Goal: Download file/media

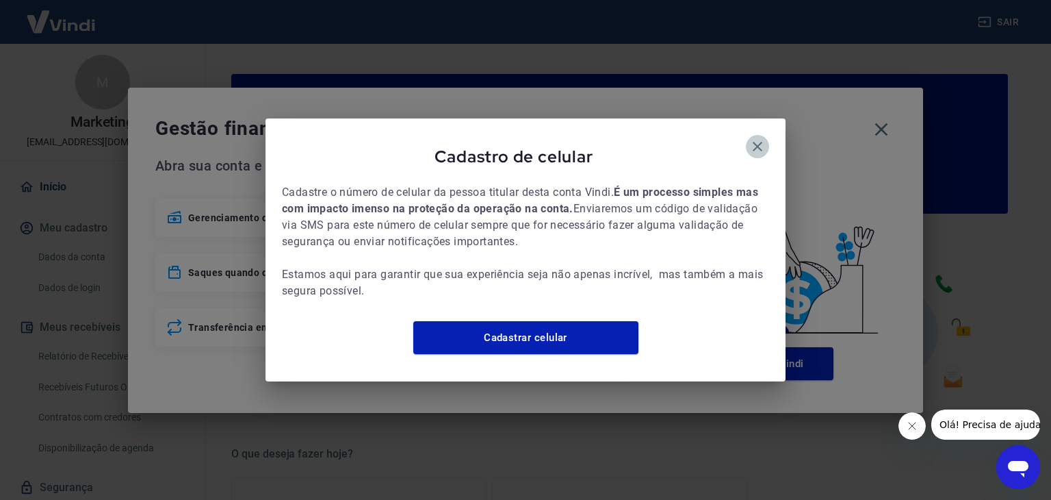
click at [754, 138] on icon "button" at bounding box center [758, 146] width 16 height 16
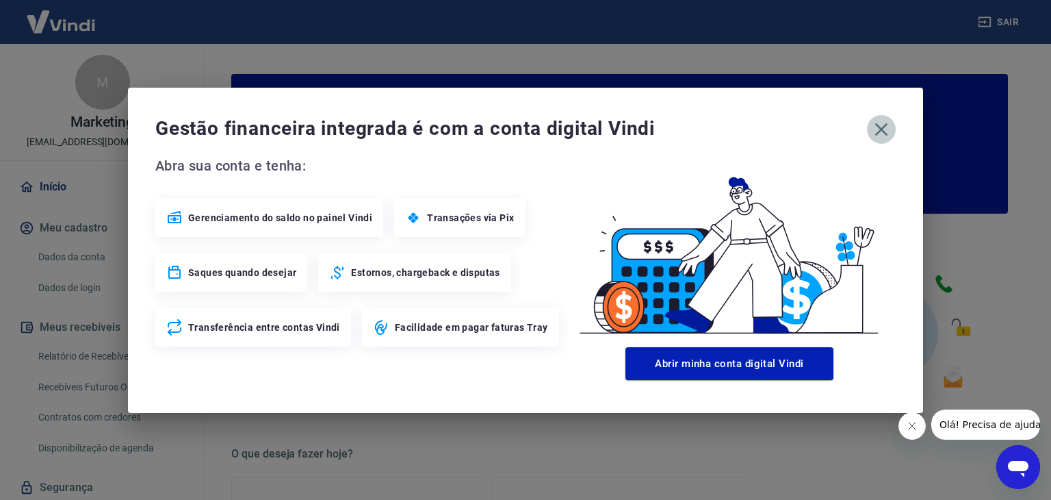
click at [880, 126] on icon "button" at bounding box center [882, 129] width 13 height 13
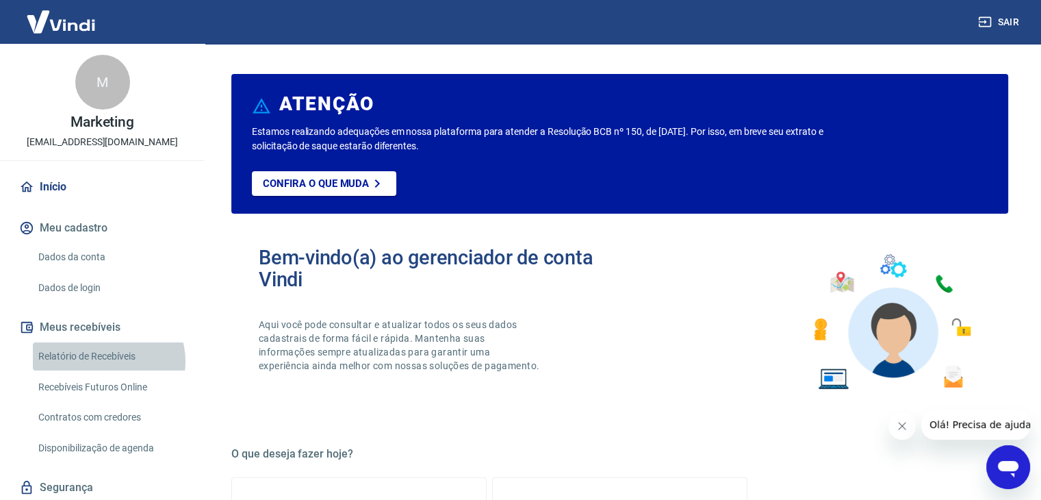
click at [107, 361] on link "Relatório de Recebíveis" at bounding box center [110, 356] width 155 height 28
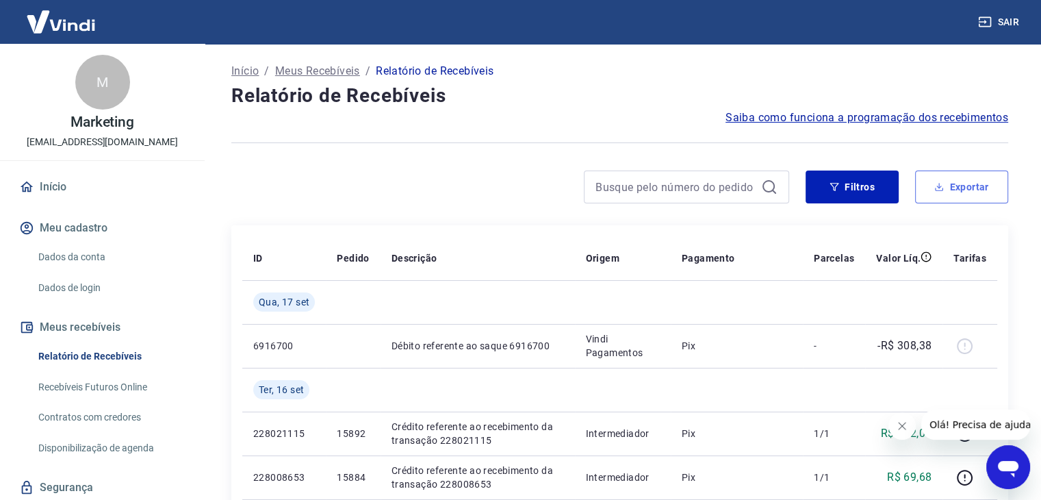
click at [968, 183] on button "Exportar" at bounding box center [961, 186] width 93 height 33
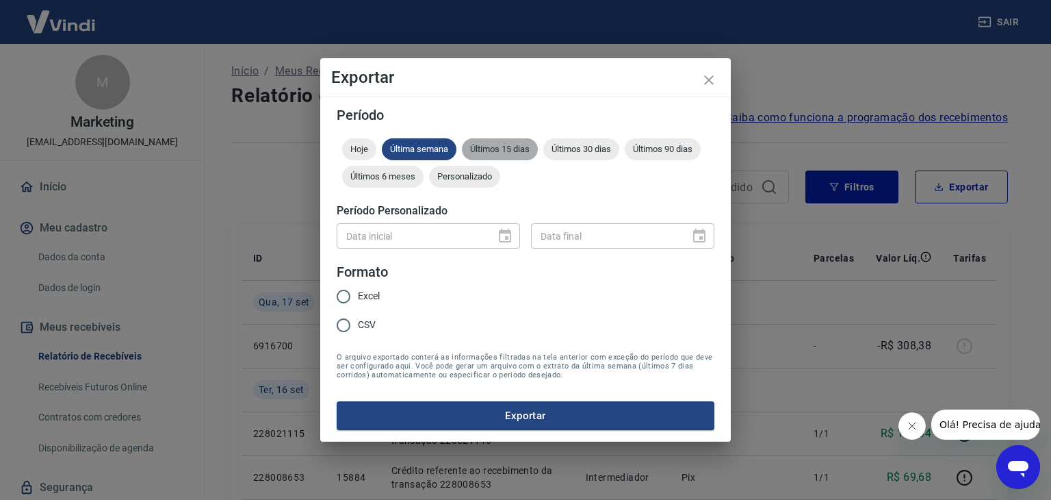
click at [502, 142] on div "Últimos 15 dias" at bounding box center [500, 149] width 76 height 22
click at [358, 297] on span "Excel" at bounding box center [369, 296] width 22 height 14
click at [358, 297] on input "Excel" at bounding box center [343, 296] width 29 height 29
radio input "true"
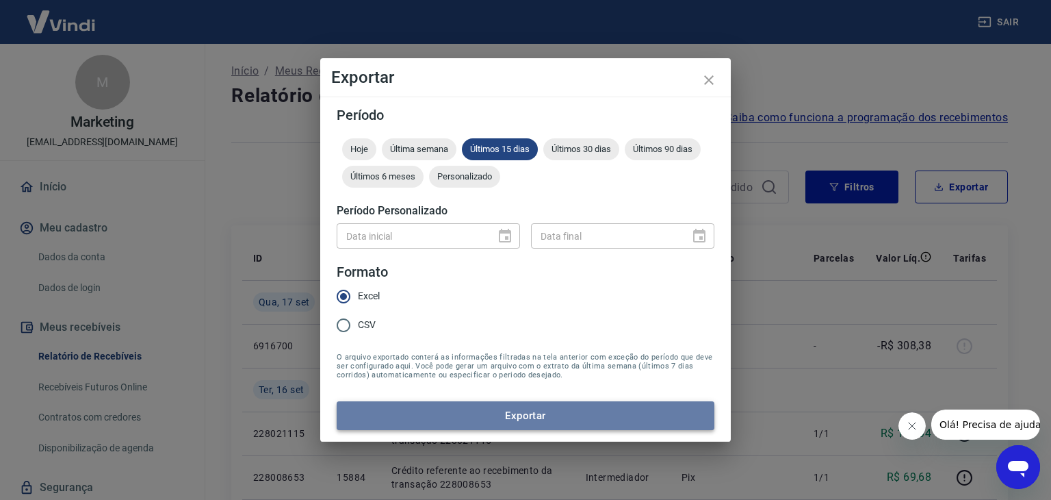
click at [531, 420] on button "Exportar" at bounding box center [526, 415] width 378 height 29
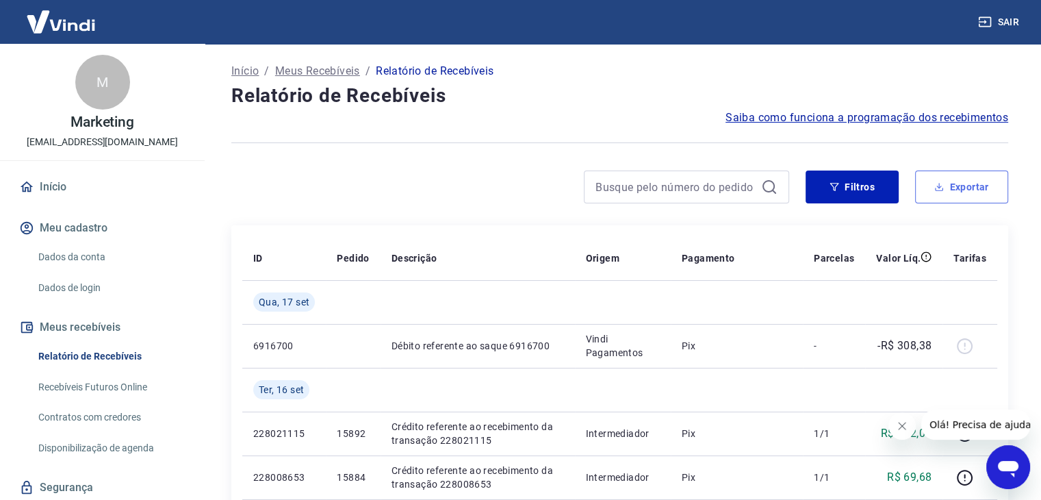
click at [965, 189] on button "Exportar" at bounding box center [961, 186] width 93 height 33
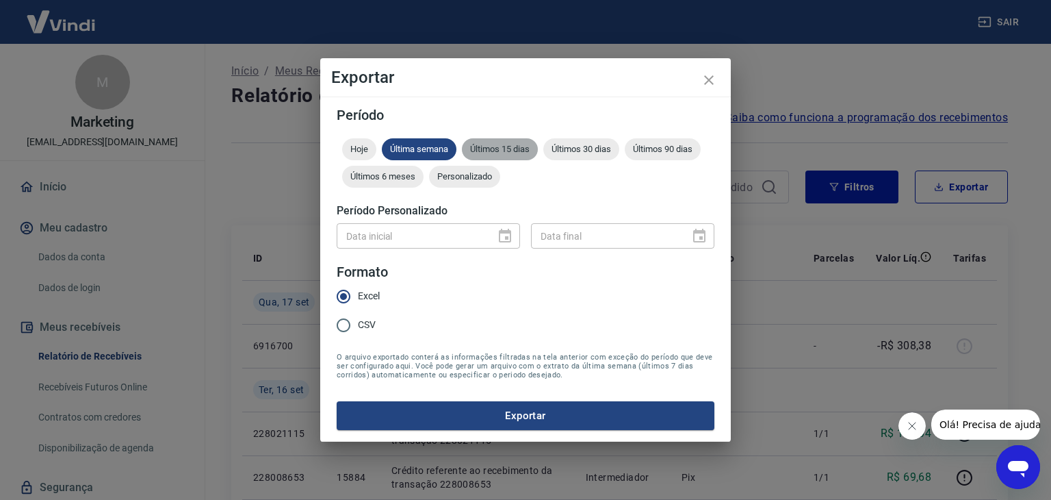
click at [507, 154] on div "Últimos 15 dias" at bounding box center [500, 149] width 76 height 22
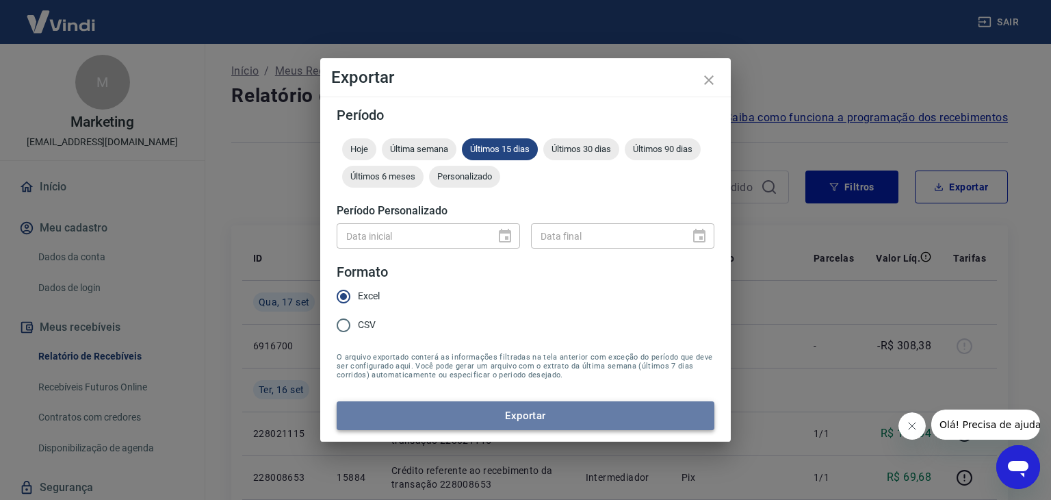
click at [537, 417] on button "Exportar" at bounding box center [526, 415] width 378 height 29
